Goal: Task Accomplishment & Management: Complete application form

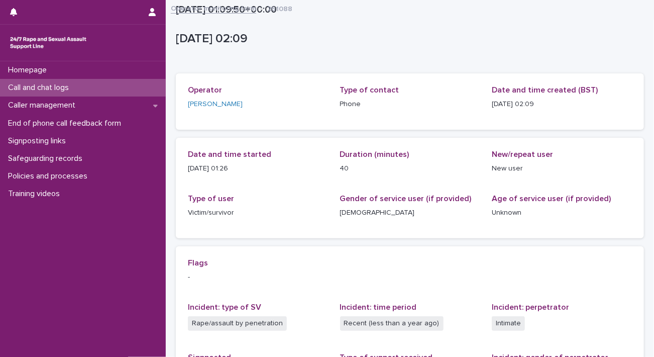
scroll to position [177, 0]
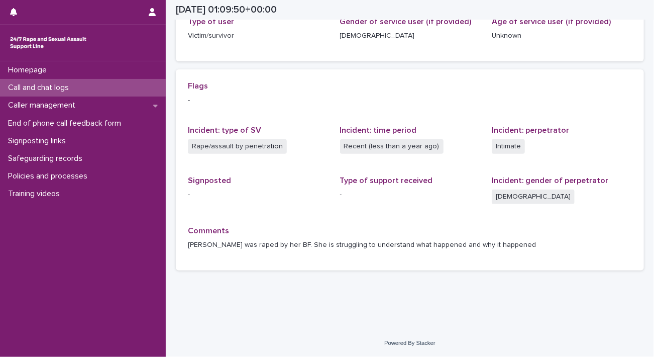
click at [74, 86] on p "Call and chat logs" at bounding box center [40, 88] width 73 height 10
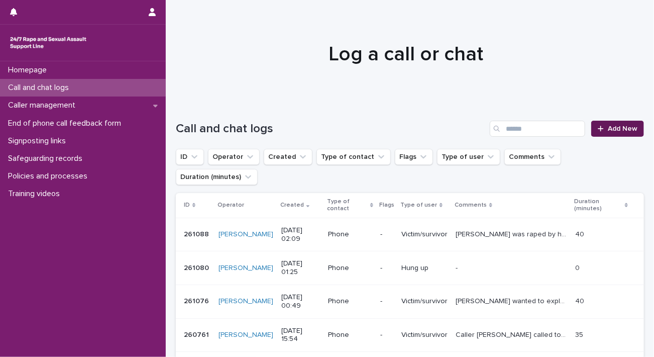
click at [608, 127] on span "Add New" at bounding box center [623, 128] width 30 height 7
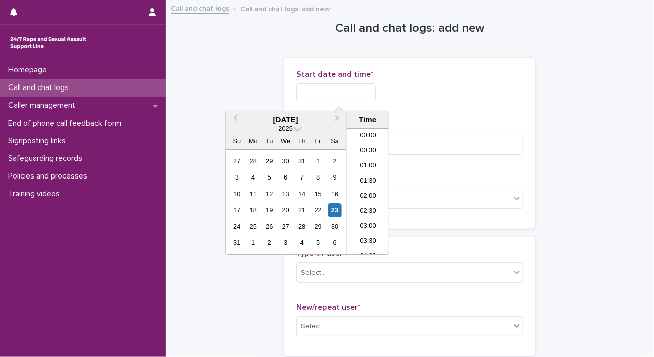
click at [321, 89] on input "text" at bounding box center [336, 92] width 79 height 18
click at [369, 192] on li "03:00" at bounding box center [368, 191] width 43 height 15
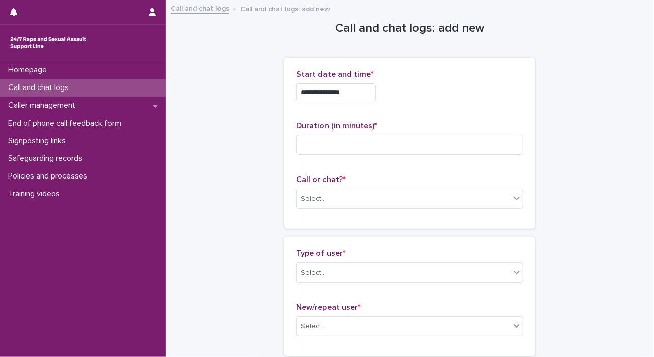
click at [364, 89] on input "**********" at bounding box center [336, 92] width 79 height 18
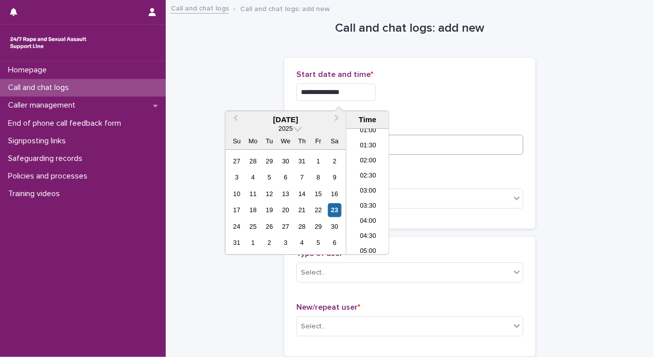
type input "**********"
click at [426, 141] on input at bounding box center [410, 145] width 227 height 20
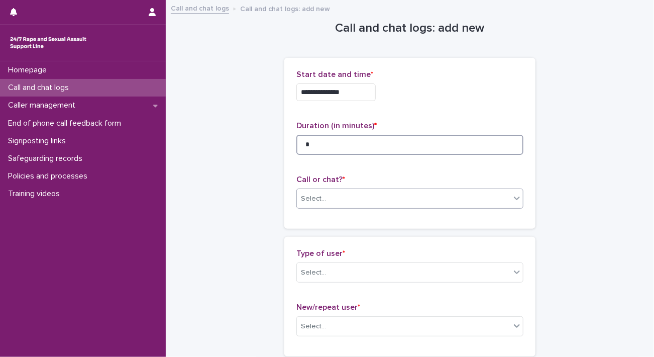
type input "*"
click at [429, 205] on div "Select..." at bounding box center [404, 199] width 214 height 17
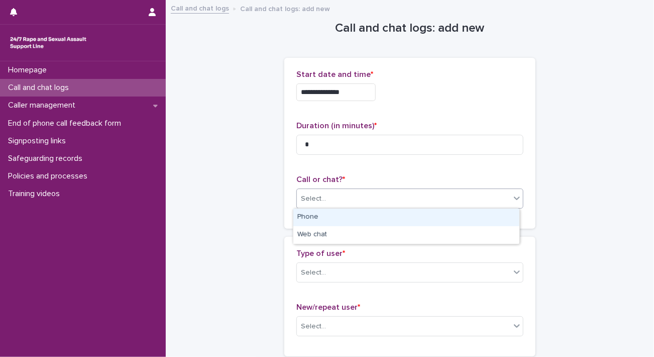
click at [402, 215] on div "Phone" at bounding box center [407, 218] width 226 height 18
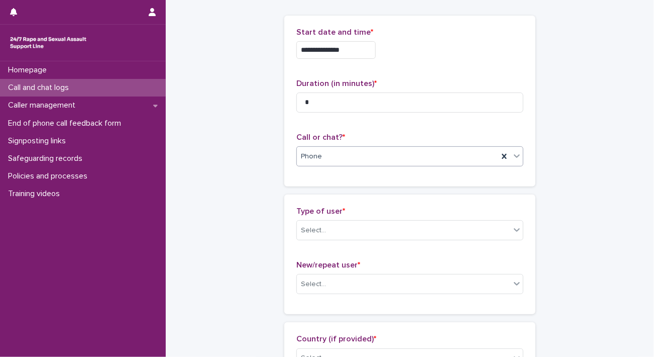
scroll to position [101, 0]
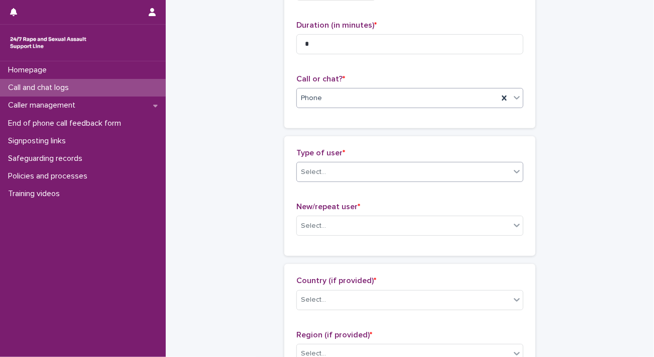
click at [356, 168] on div "Select..." at bounding box center [404, 172] width 214 height 17
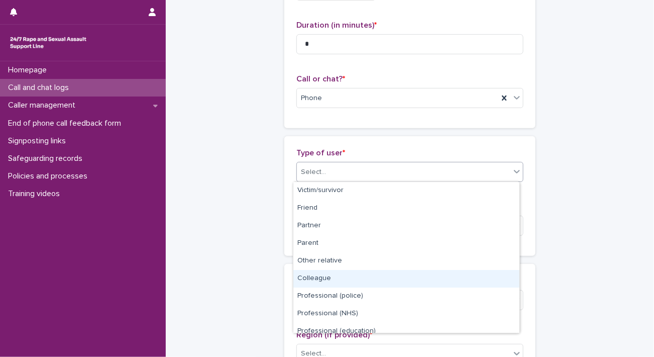
scroll to position [113, 0]
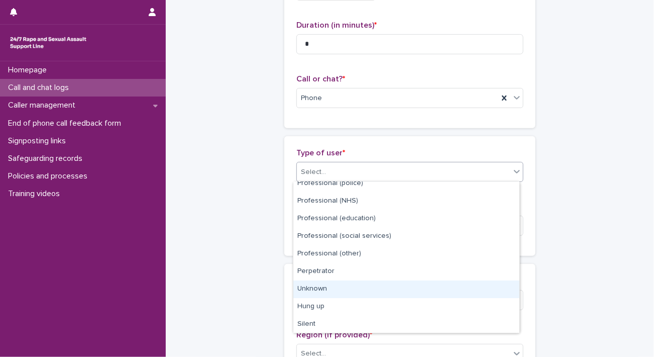
click at [336, 286] on div "Unknown" at bounding box center [407, 289] width 226 height 18
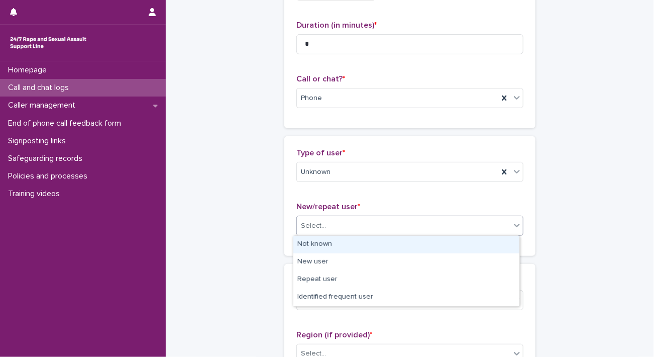
click at [360, 220] on div "Select..." at bounding box center [404, 226] width 214 height 17
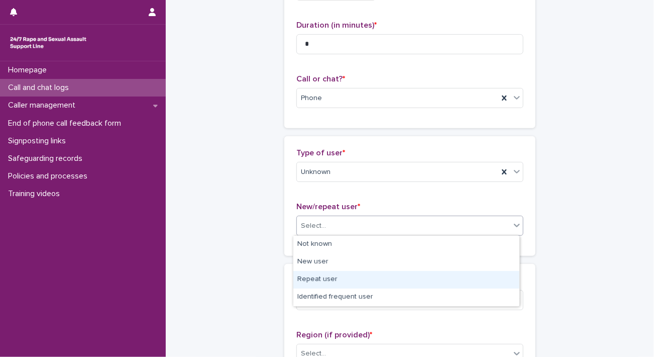
click at [335, 283] on div "Repeat user" at bounding box center [407, 280] width 226 height 18
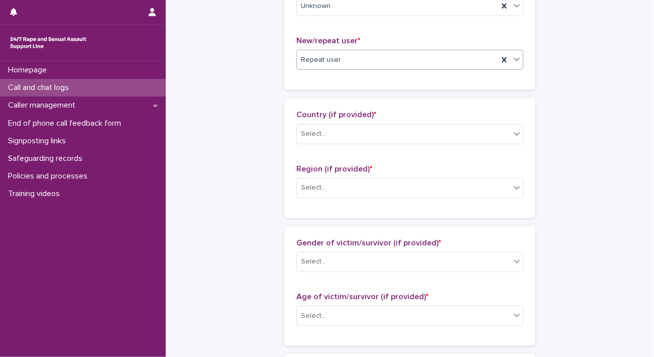
scroll to position [302, 0]
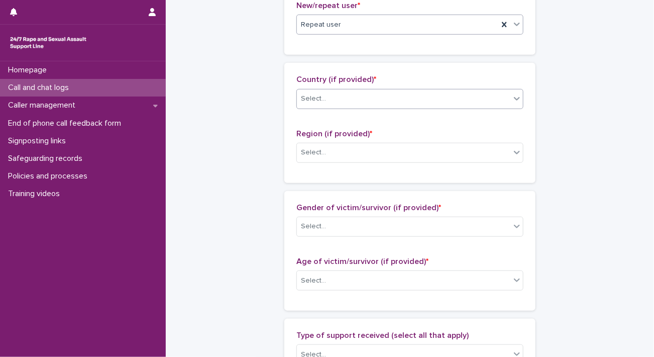
drag, startPoint x: 364, startPoint y: 97, endPoint x: 364, endPoint y: 103, distance: 6.0
click at [364, 97] on div "Select..." at bounding box center [404, 98] width 214 height 17
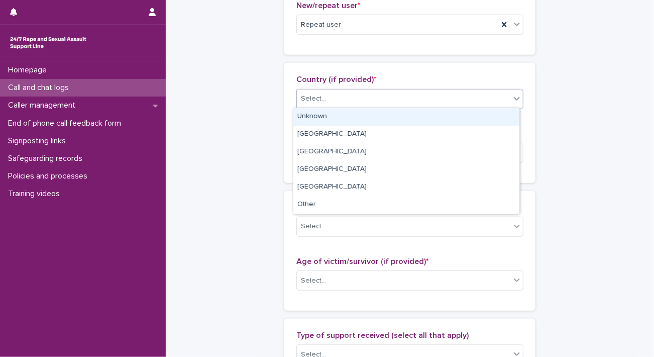
drag, startPoint x: 361, startPoint y: 117, endPoint x: 359, endPoint y: 132, distance: 15.7
click at [361, 118] on div "Unknown" at bounding box center [407, 117] width 226 height 18
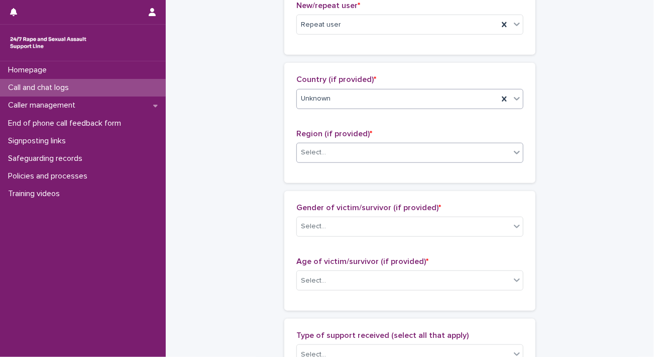
click at [354, 153] on div "Select..." at bounding box center [404, 152] width 214 height 17
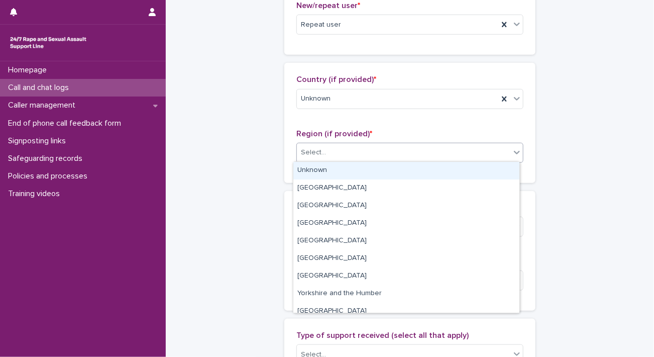
drag, startPoint x: 350, startPoint y: 168, endPoint x: 346, endPoint y: 181, distance: 14.3
click at [350, 168] on div "Unknown" at bounding box center [407, 171] width 226 height 18
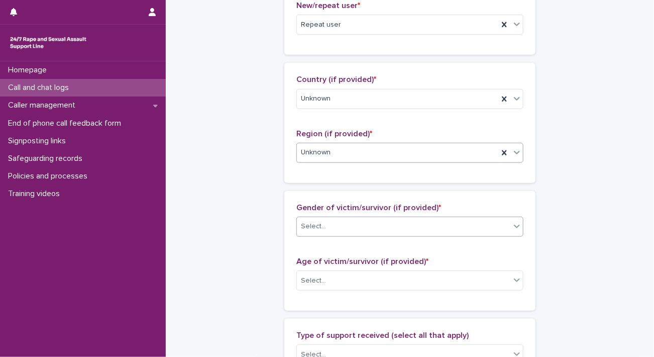
click at [326, 221] on div "Select..." at bounding box center [404, 226] width 214 height 17
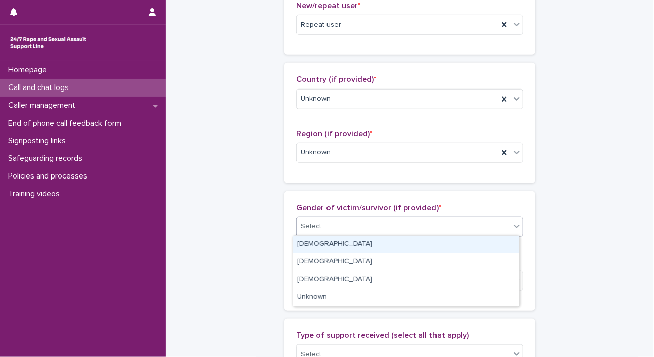
click at [322, 242] on div "[DEMOGRAPHIC_DATA]" at bounding box center [407, 245] width 226 height 18
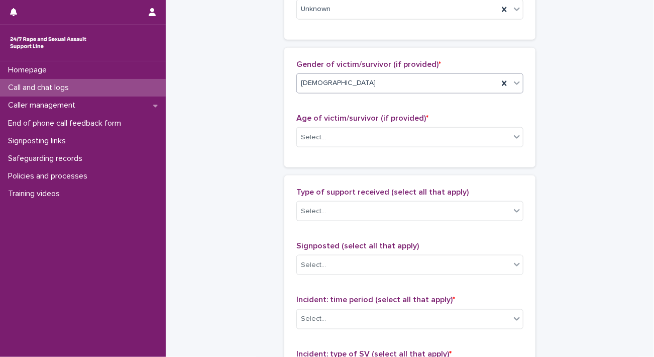
scroll to position [452, 0]
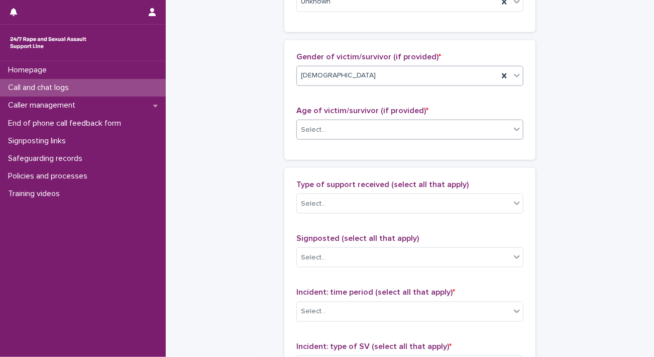
drag, startPoint x: 343, startPoint y: 129, endPoint x: 341, endPoint y: 136, distance: 7.3
click at [343, 131] on div "Select..." at bounding box center [404, 130] width 214 height 17
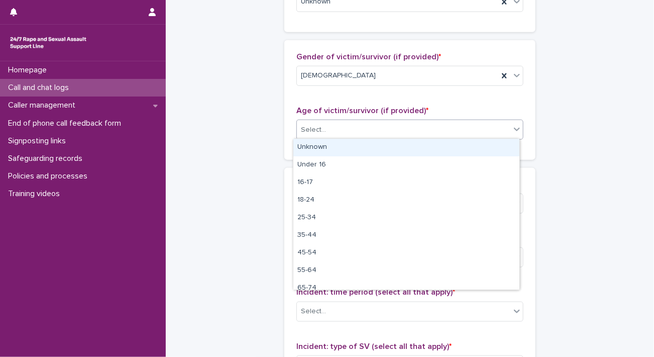
click at [336, 145] on div "Unknown" at bounding box center [407, 148] width 226 height 18
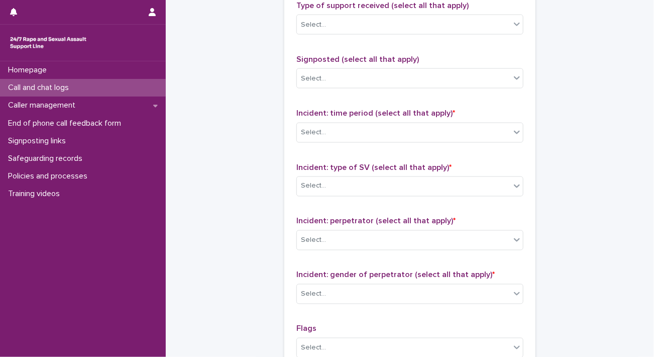
scroll to position [653, 0]
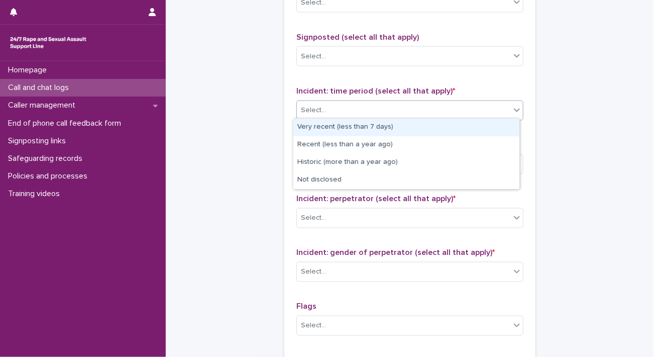
click at [342, 108] on div "Select..." at bounding box center [404, 110] width 214 height 17
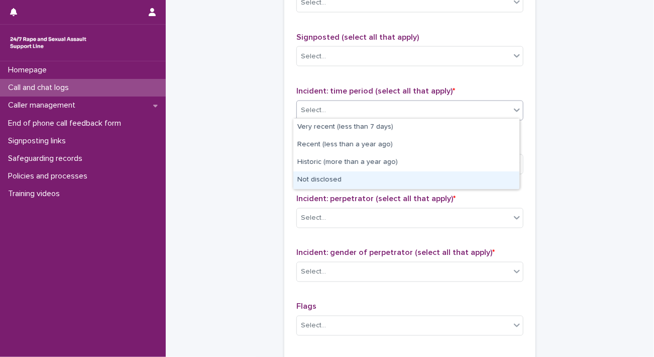
click at [337, 175] on div "Not disclosed" at bounding box center [407, 180] width 226 height 18
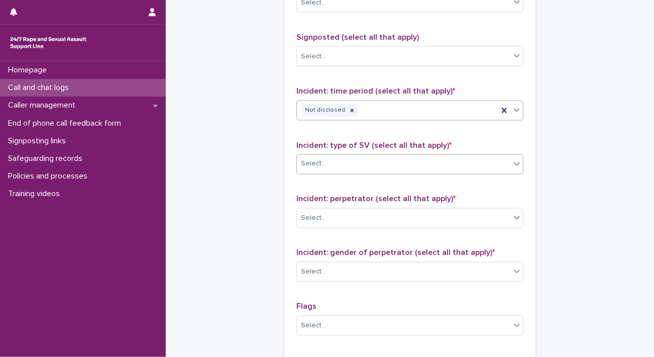
click at [341, 166] on div "Select..." at bounding box center [404, 164] width 214 height 17
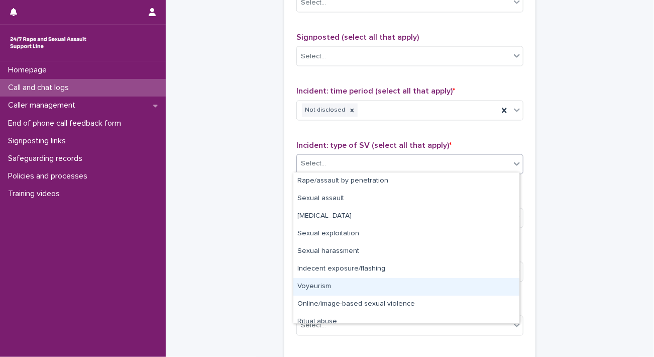
scroll to position [25, 0]
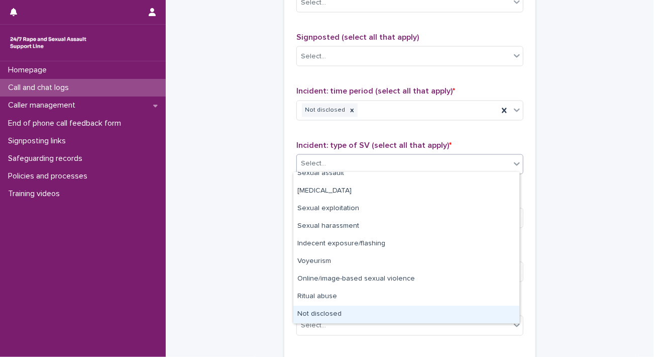
click at [333, 313] on div "Not disclosed" at bounding box center [407, 315] width 226 height 18
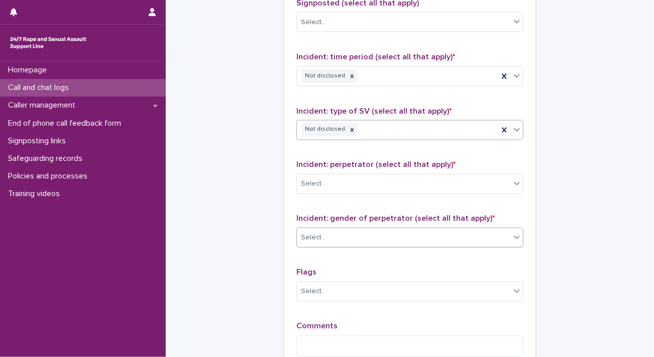
scroll to position [704, 0]
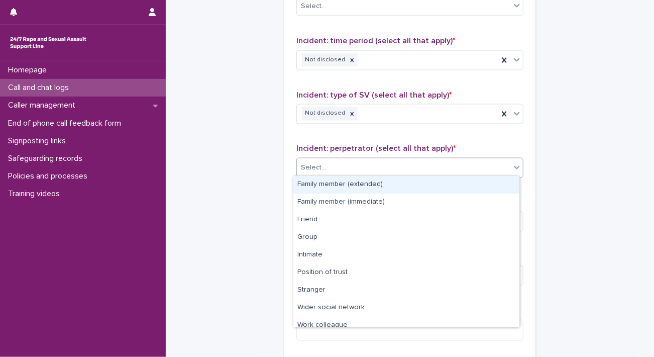
click at [324, 160] on div "Select..." at bounding box center [404, 168] width 214 height 17
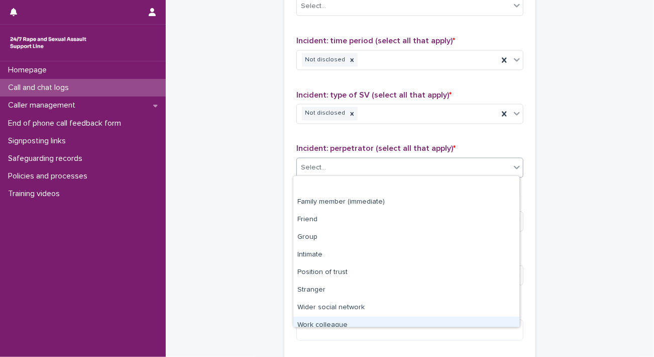
scroll to position [42, 0]
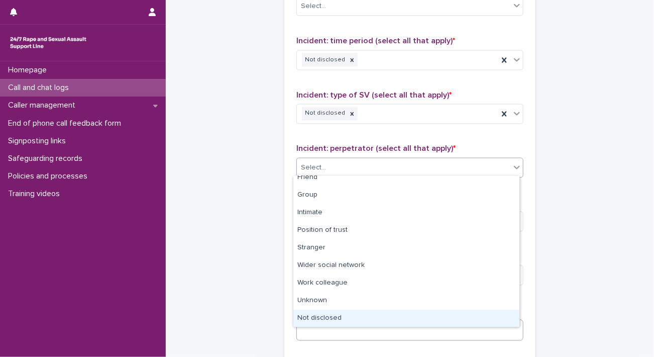
click at [330, 318] on div "Not disclosed" at bounding box center [407, 319] width 226 height 18
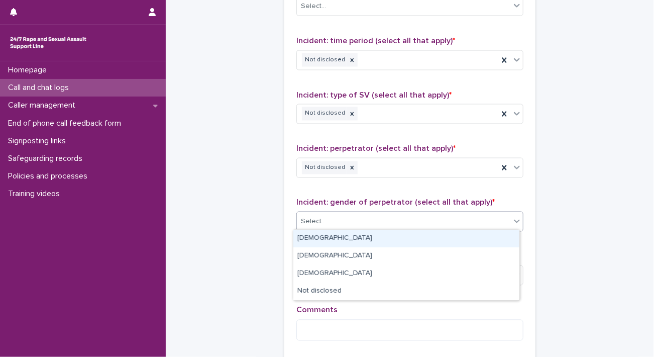
click at [353, 219] on div "Select..." at bounding box center [404, 222] width 214 height 17
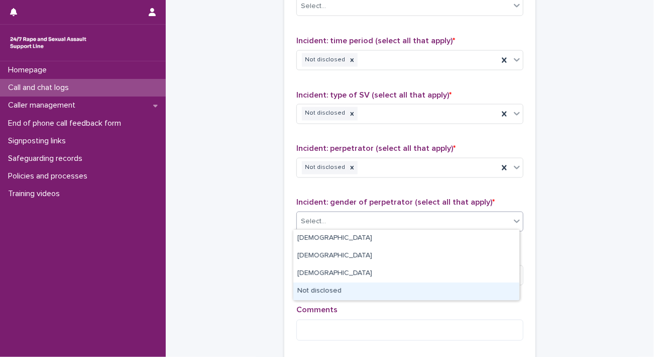
drag, startPoint x: 338, startPoint y: 288, endPoint x: 337, endPoint y: 306, distance: 18.1
click at [338, 290] on div "Not disclosed" at bounding box center [407, 291] width 226 height 18
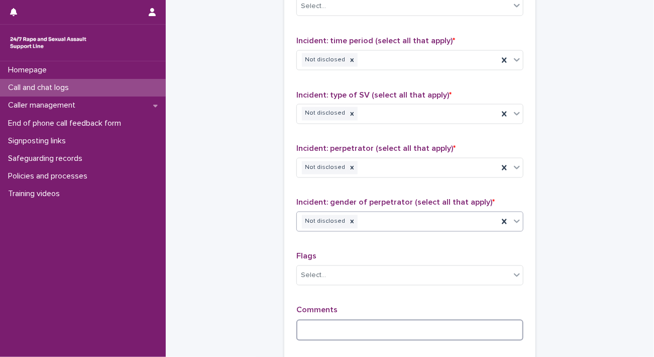
drag, startPoint x: 335, startPoint y: 325, endPoint x: 412, endPoint y: 347, distance: 80.2
click at [336, 325] on textarea at bounding box center [410, 331] width 227 height 22
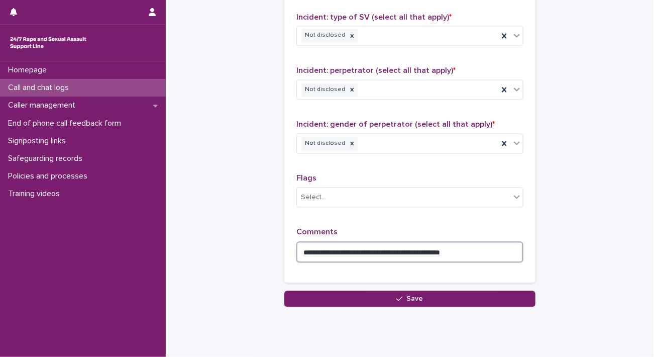
scroll to position [807, 0]
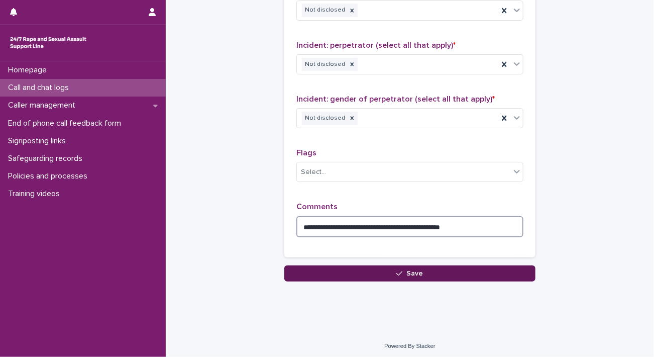
type textarea "**********"
click at [418, 272] on span "Save" at bounding box center [415, 273] width 17 height 7
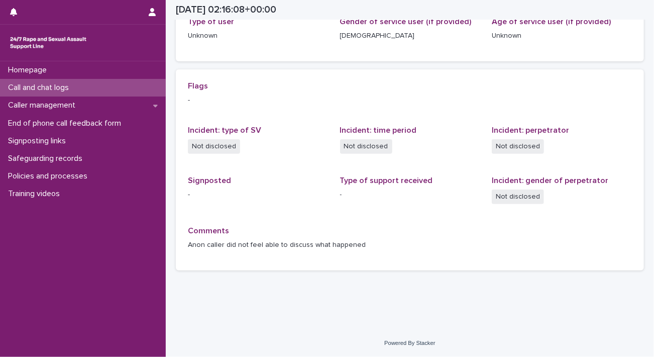
scroll to position [177, 0]
click at [73, 93] on div "Call and chat logs" at bounding box center [83, 88] width 166 height 18
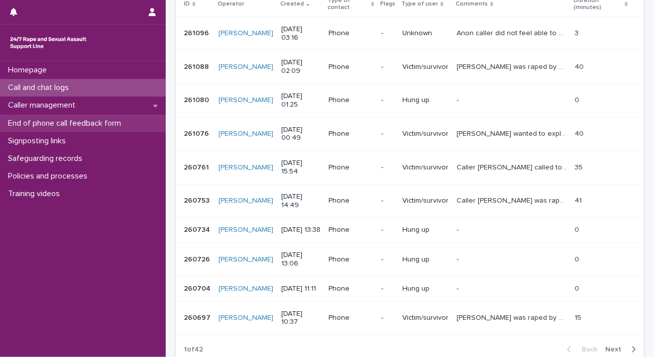
scroll to position [251, 0]
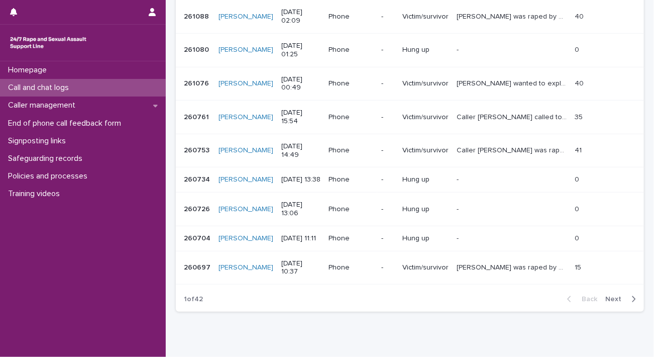
click at [121, 246] on div "Homepage Call and chat logs Caller management End of phone call feedback form S…" at bounding box center [83, 209] width 166 height 296
